Goal: Download file/media

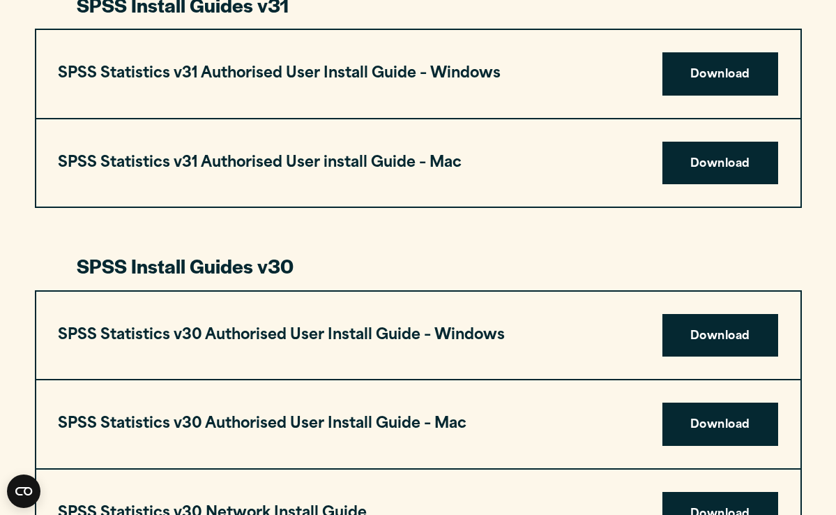
scroll to position [787, 0]
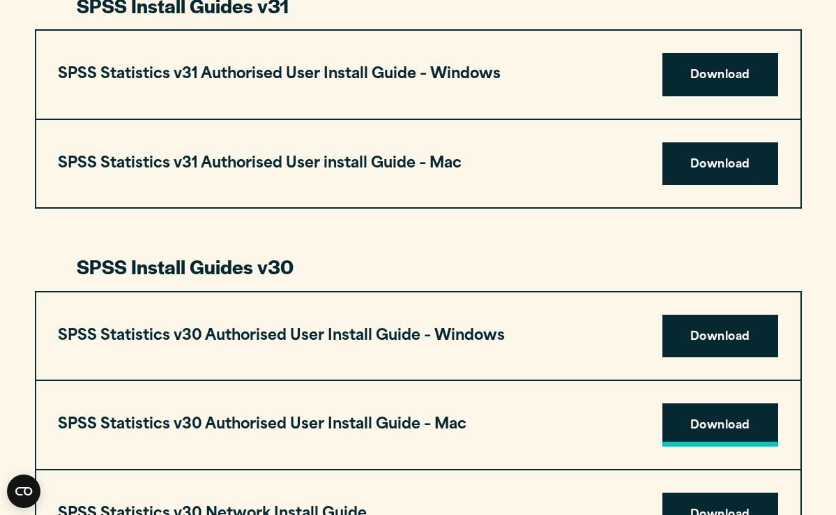
click at [729, 403] on link "Download" at bounding box center [720, 424] width 116 height 43
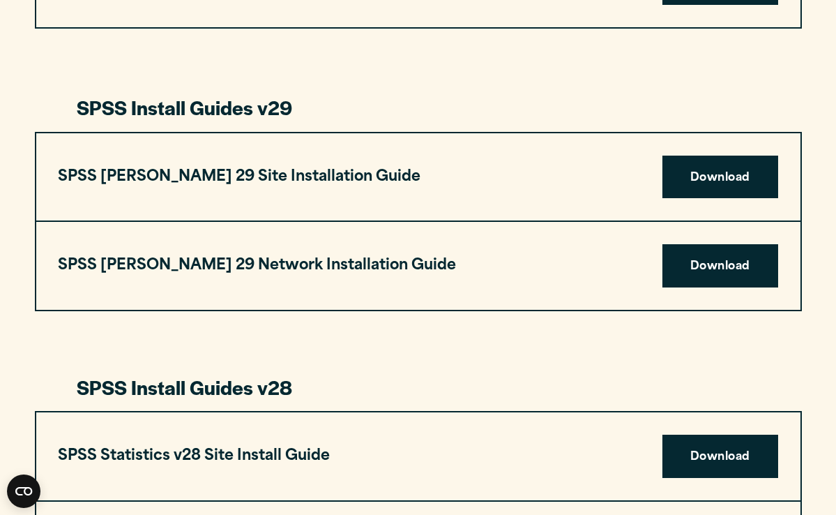
scroll to position [1686, 0]
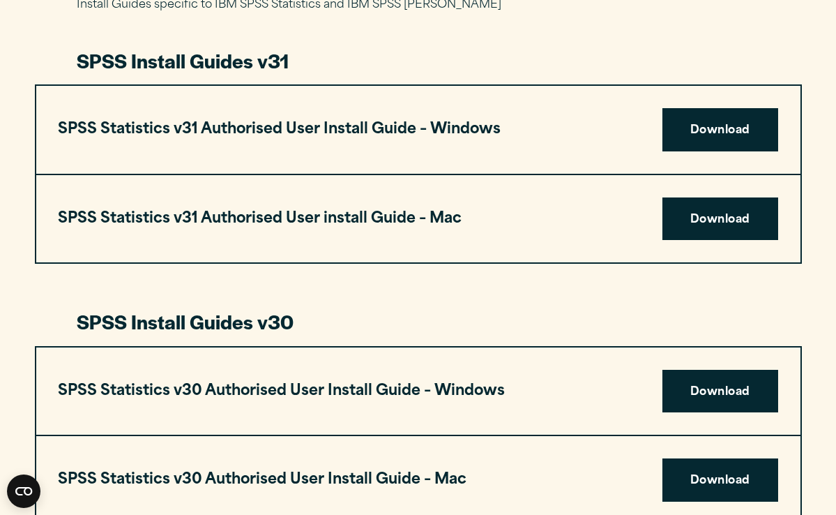
scroll to position [729, 0]
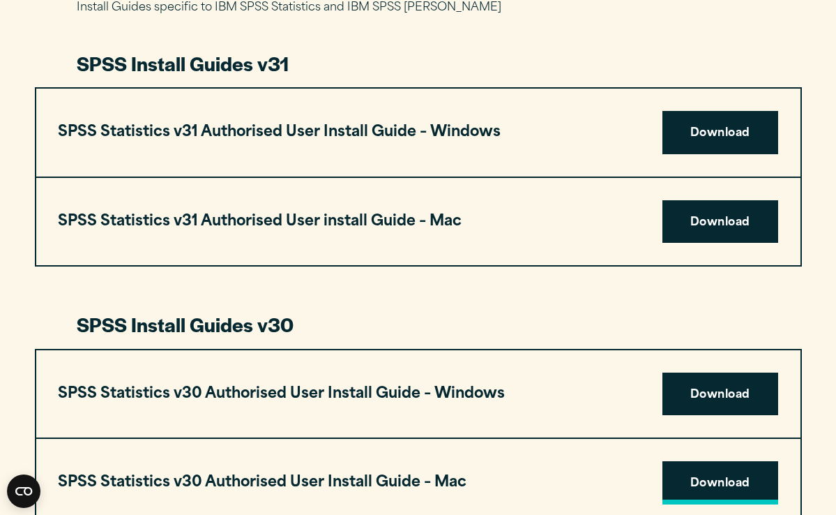
click at [717, 461] on link "Download" at bounding box center [720, 482] width 116 height 43
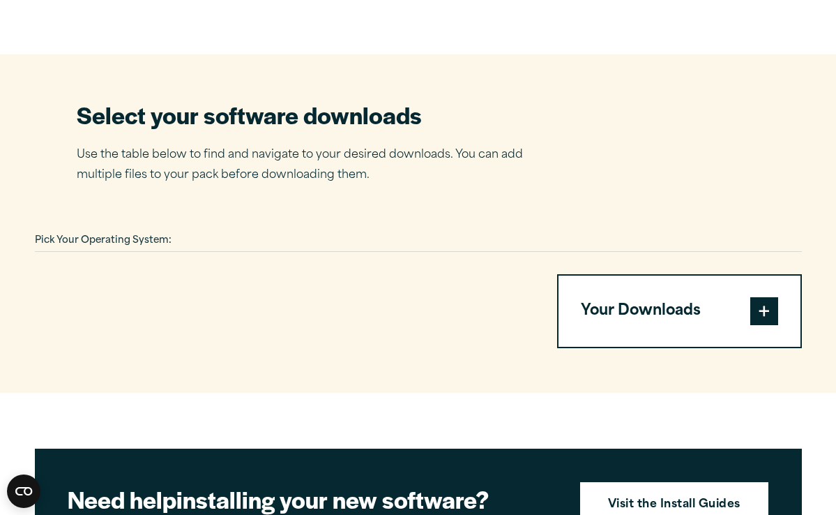
scroll to position [816, 0]
click at [632, 275] on button "Your Downloads" at bounding box center [680, 310] width 242 height 71
click at [669, 275] on button "Your Downloads" at bounding box center [680, 310] width 242 height 71
click at [757, 297] on span at bounding box center [764, 311] width 28 height 28
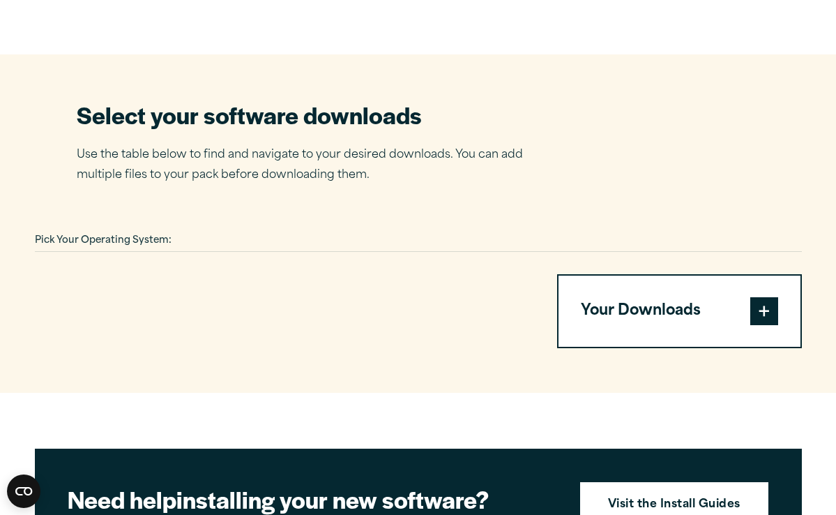
click at [757, 297] on span at bounding box center [764, 311] width 28 height 28
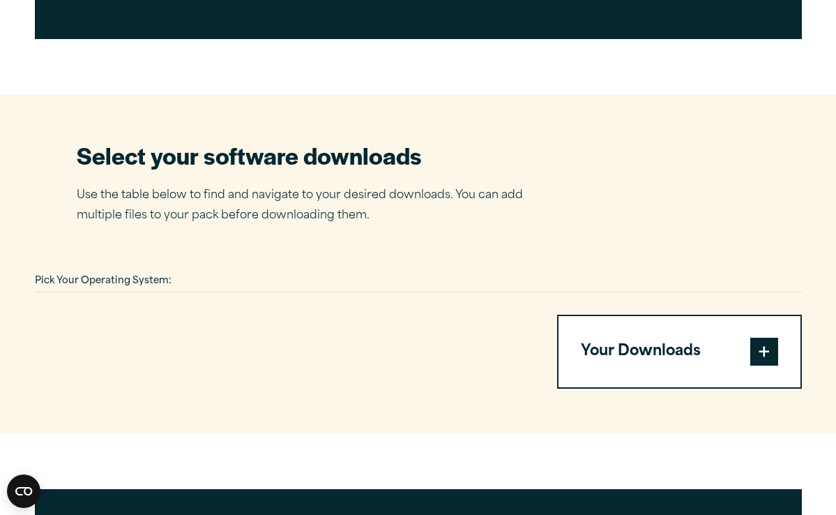
scroll to position [763, 0]
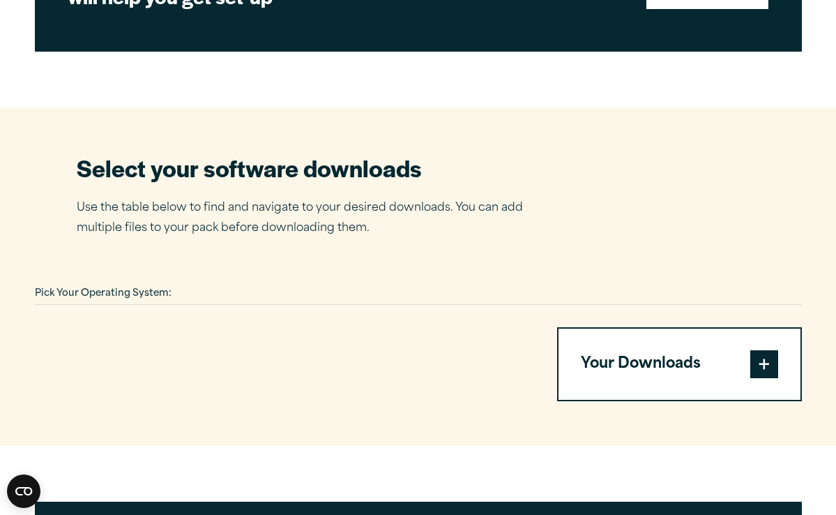
click at [773, 350] on span at bounding box center [764, 364] width 28 height 28
click at [772, 350] on span at bounding box center [764, 364] width 28 height 28
click at [767, 350] on span at bounding box center [764, 364] width 28 height 28
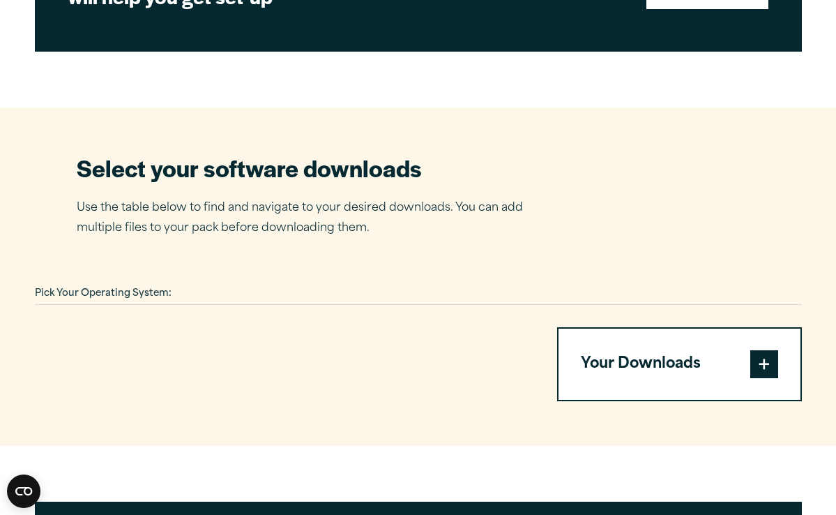
click at [767, 350] on span at bounding box center [764, 364] width 28 height 28
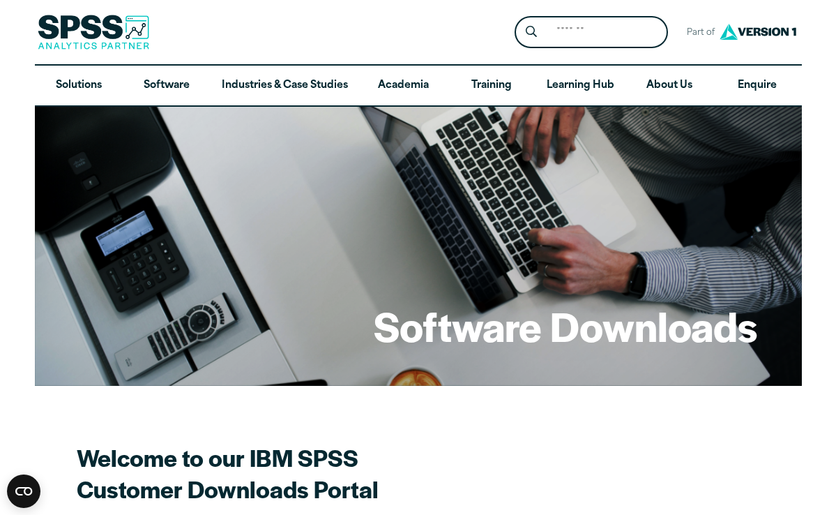
scroll to position [0, 0]
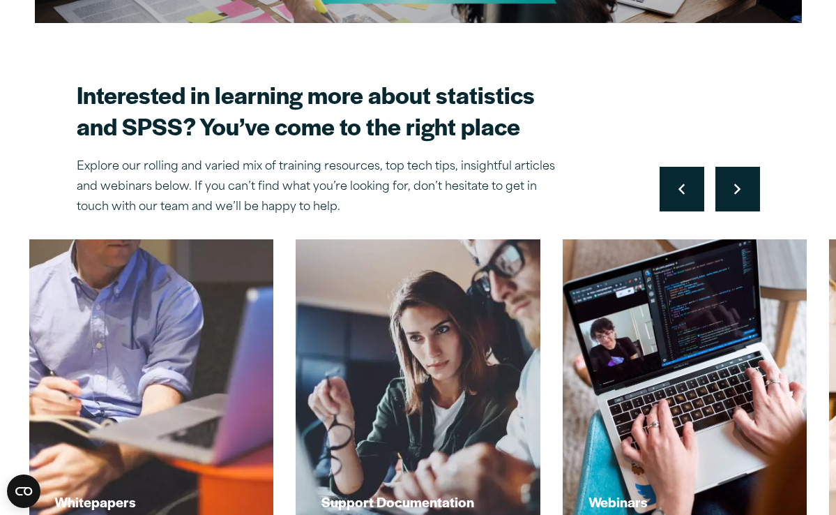
scroll to position [215, 0]
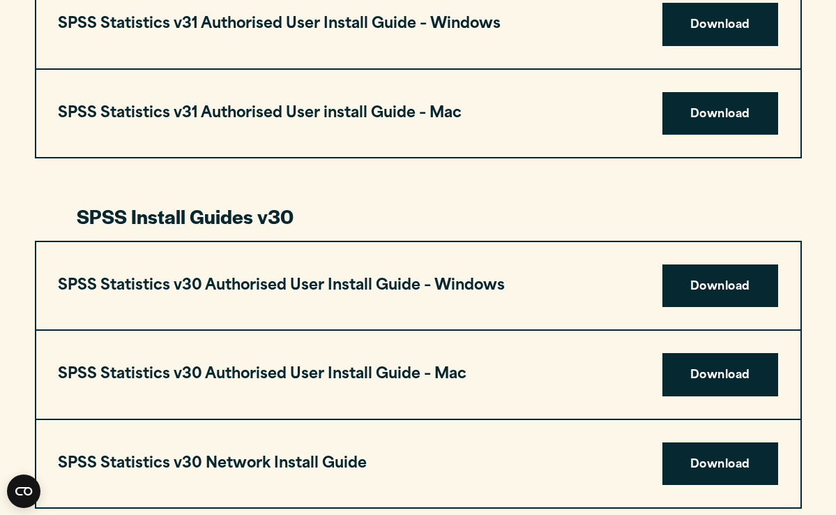
scroll to position [837, 0]
click at [691, 353] on link "Download" at bounding box center [720, 374] width 116 height 43
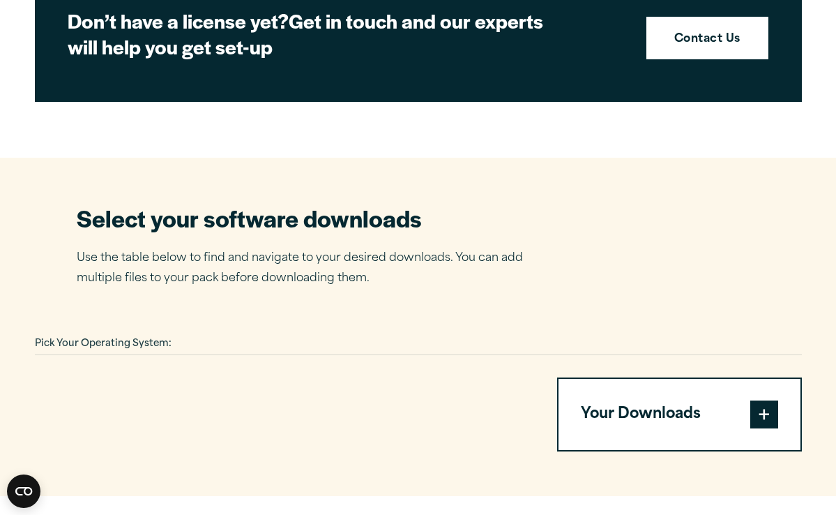
scroll to position [723, 0]
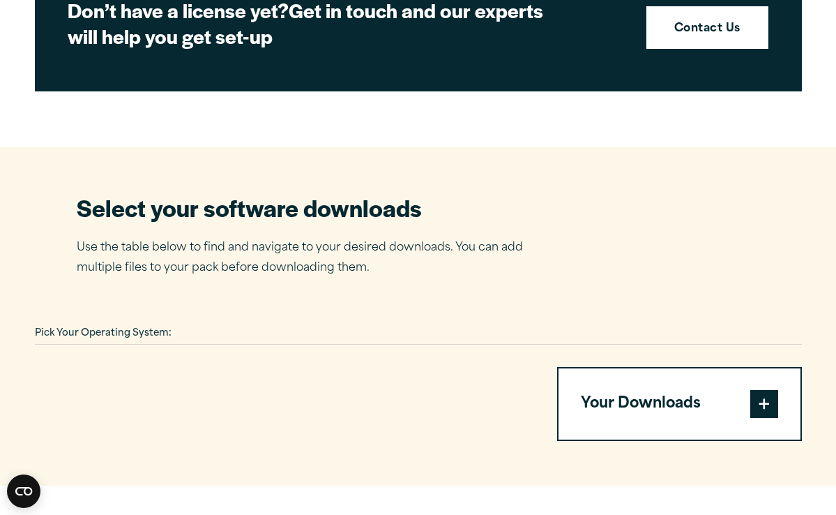
click at [752, 390] on span at bounding box center [764, 404] width 28 height 28
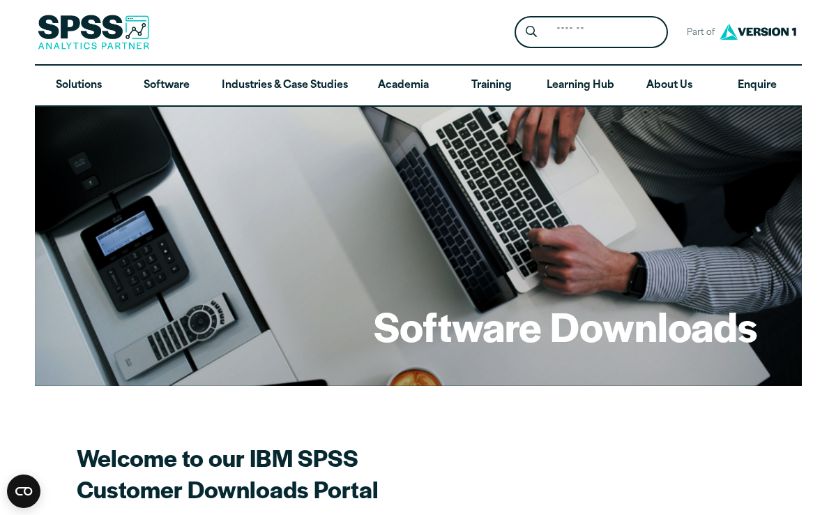
scroll to position [0, 0]
